Goal: Obtain resource: Download file/media

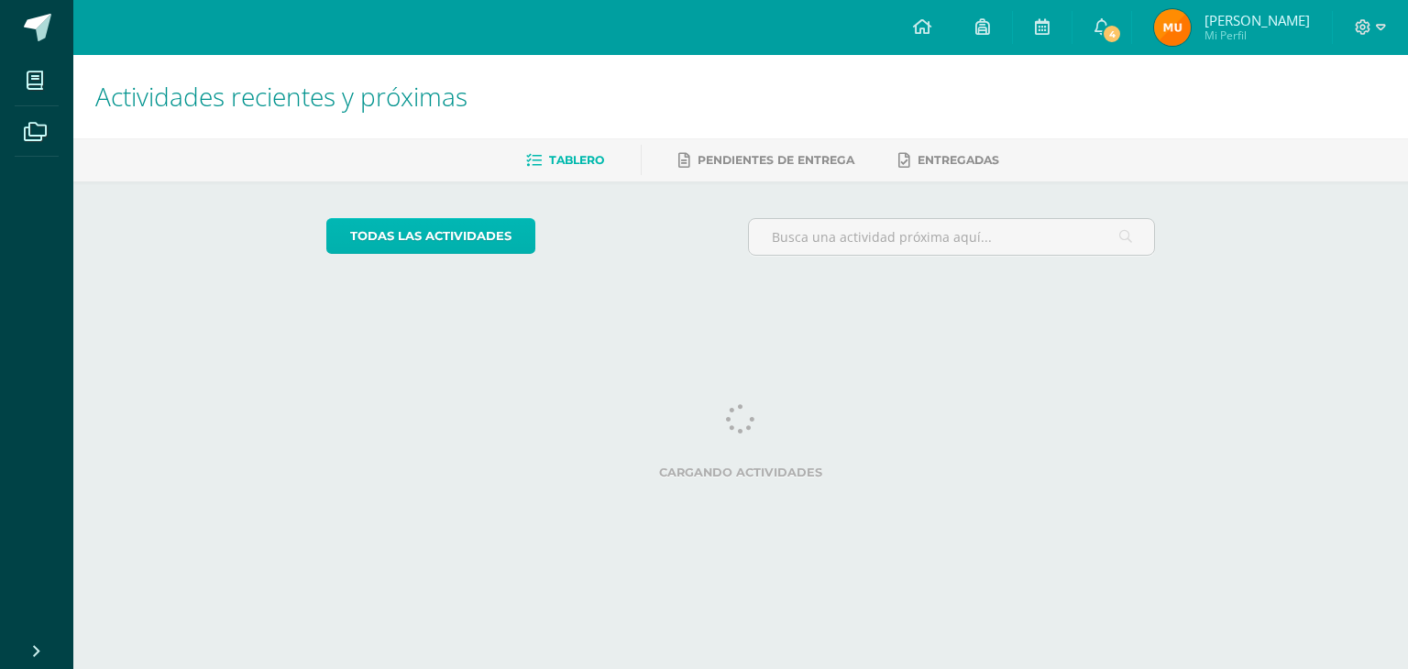
click at [407, 236] on link "todas las Actividades" at bounding box center [430, 236] width 209 height 36
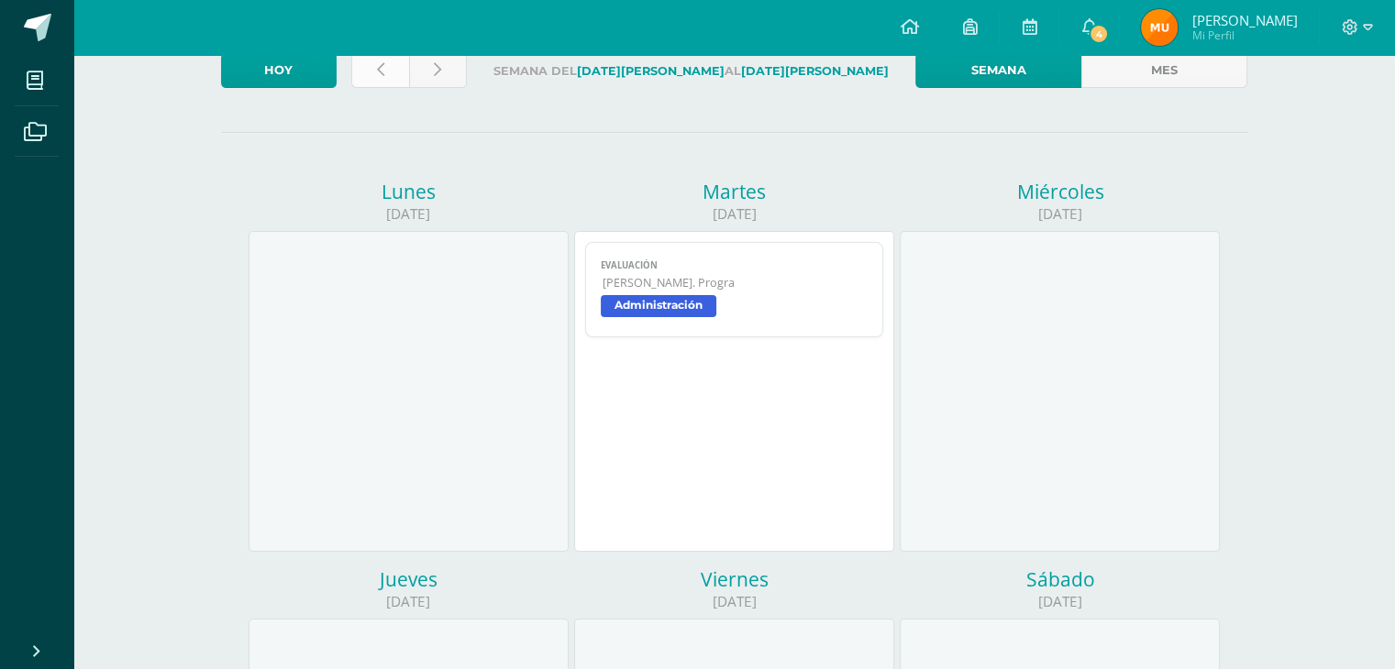
scroll to position [92, 0]
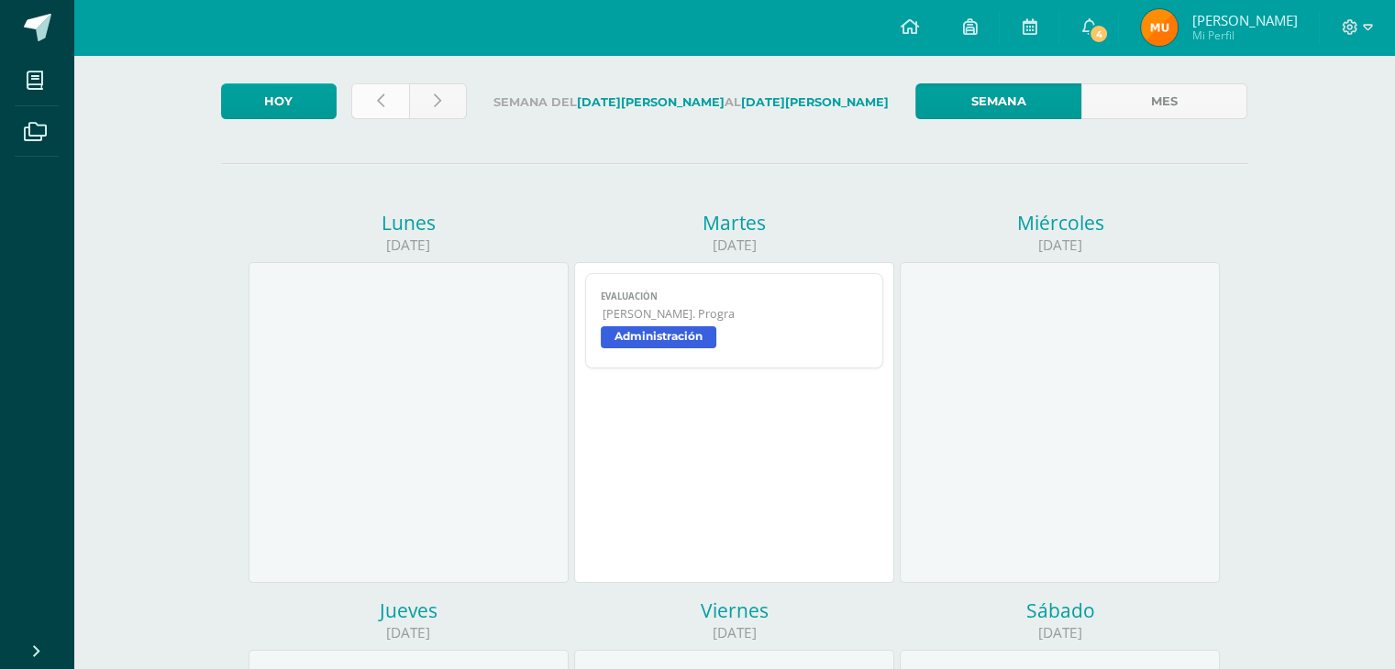
click at [377, 96] on icon at bounding box center [380, 102] width 7 height 16
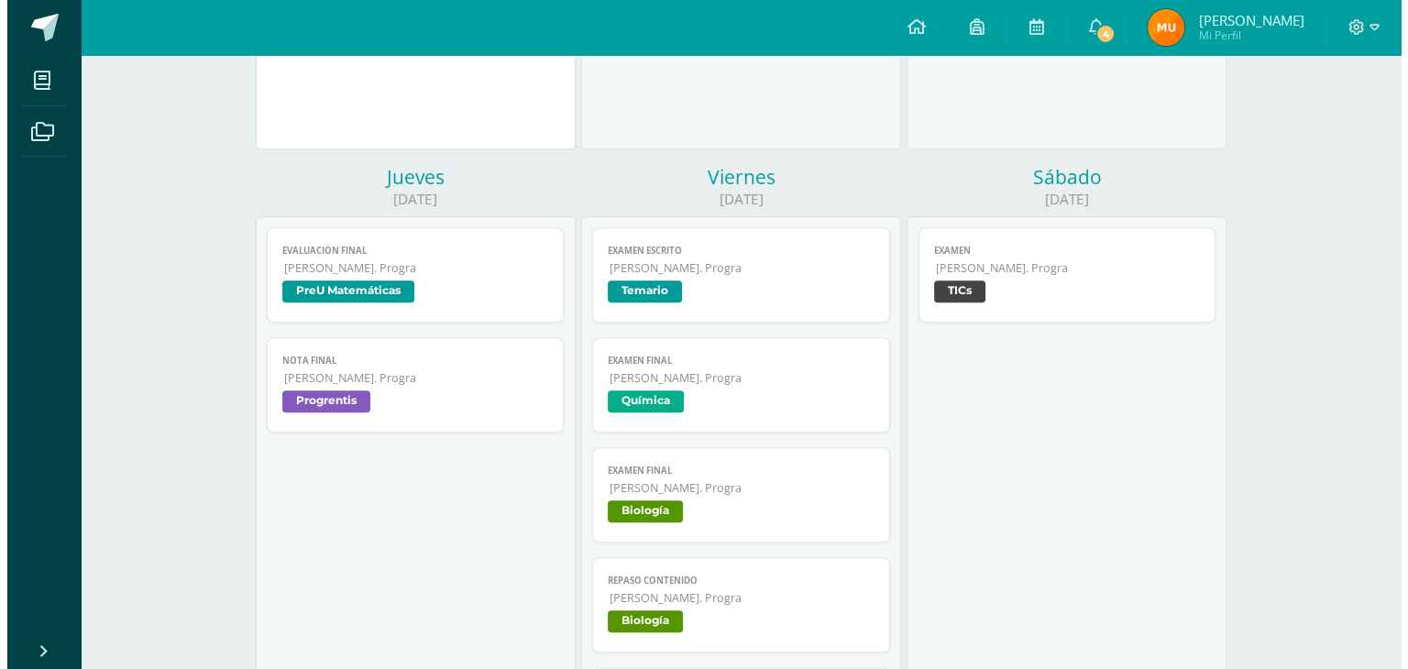
scroll to position [917, 0]
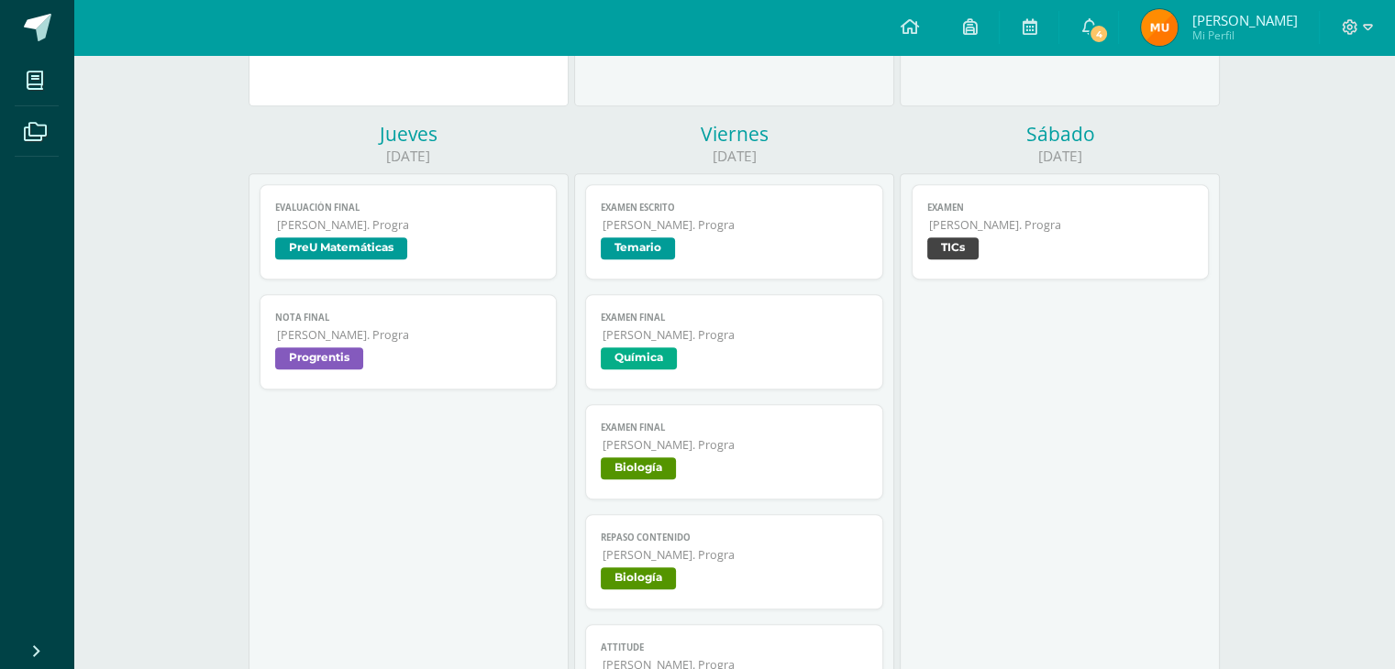
click at [1102, 232] on span "[PERSON_NAME]. Progra" at bounding box center [1061, 225] width 265 height 16
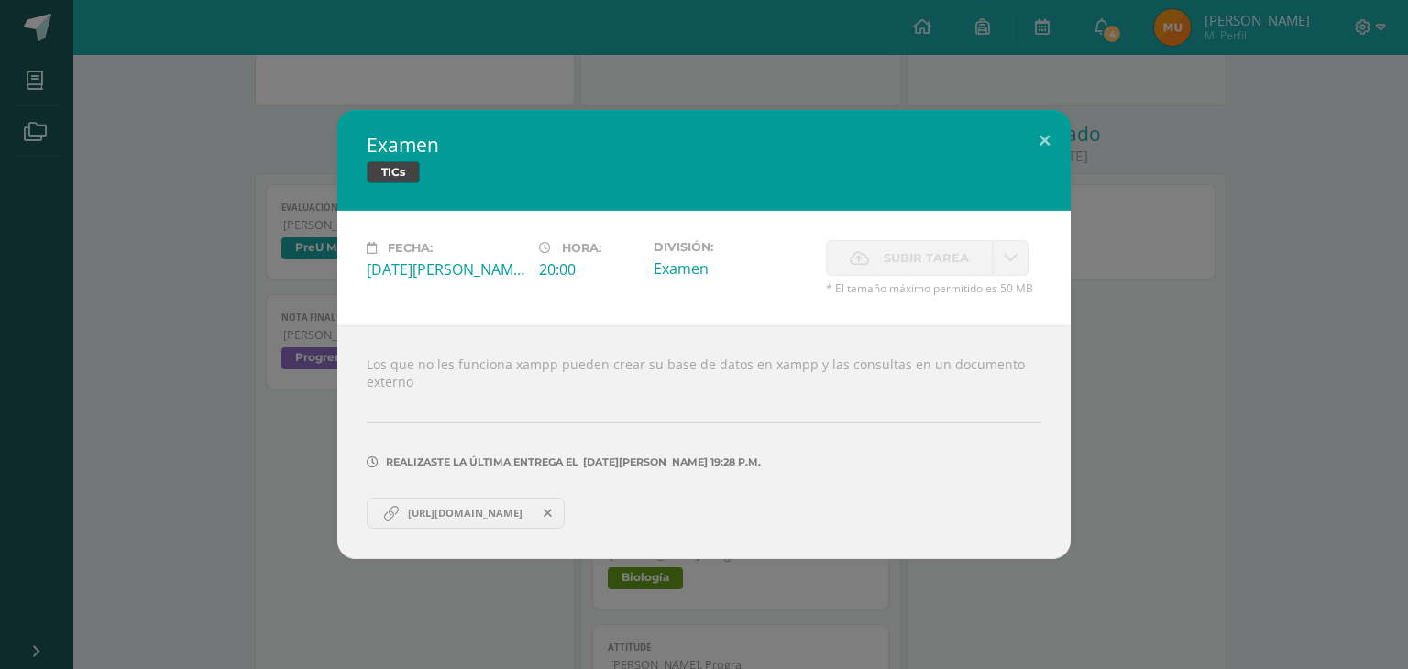
click at [532, 508] on span "https://docs.google.com/document/d/1t0v6dzK6lVka2byTGacW3MjeqwMnOmliNrdYuJCqSEI…" at bounding box center [465, 513] width 133 height 15
